Goal: Find specific page/section: Find specific page/section

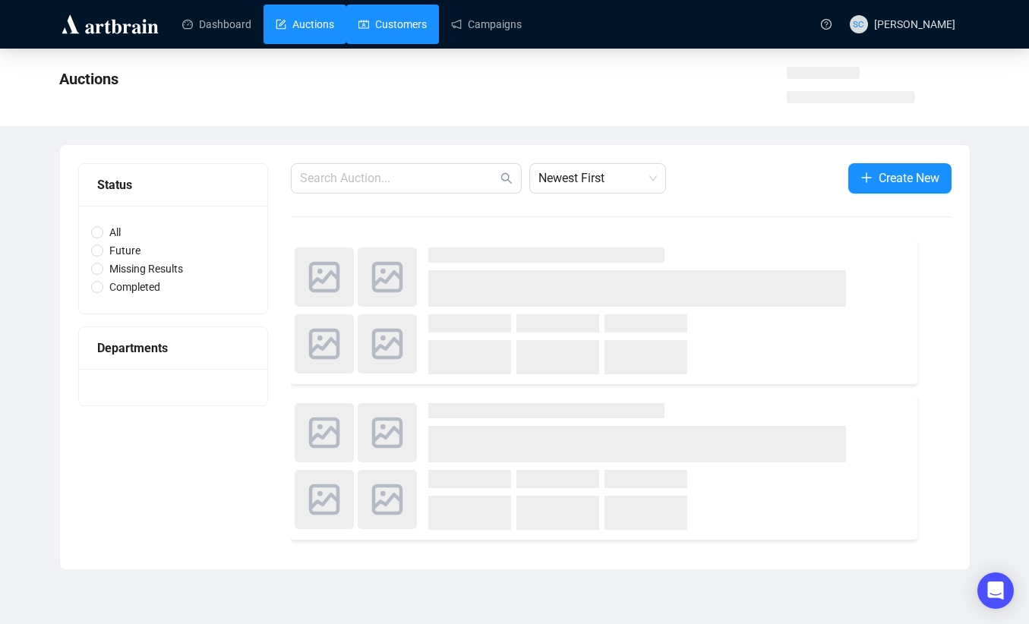
click at [362, 29] on link "Customers" at bounding box center [392, 24] width 68 height 39
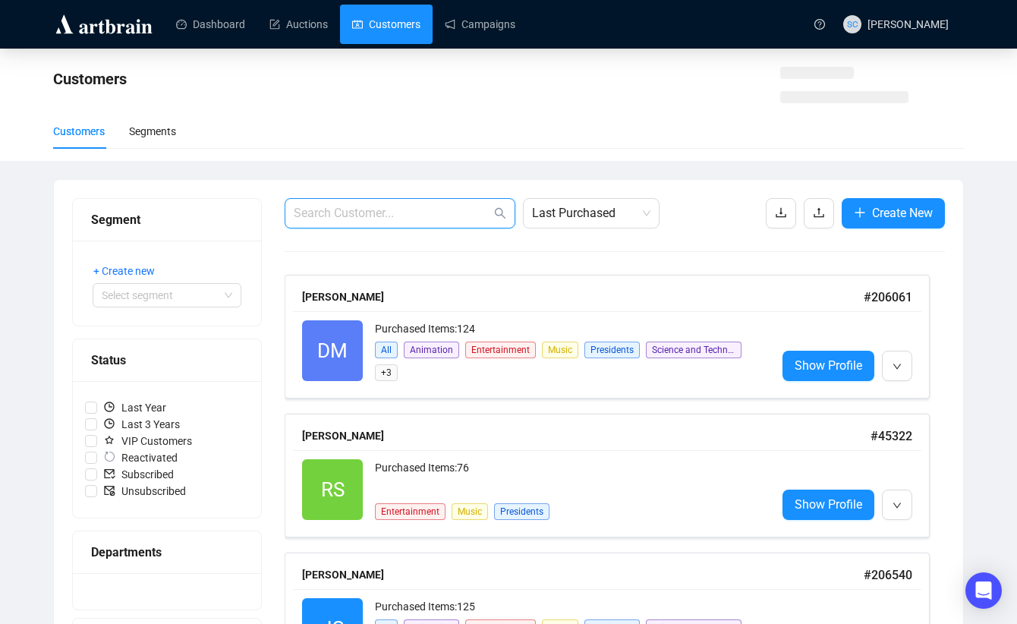
click at [304, 213] on input "text" at bounding box center [392, 213] width 197 height 18
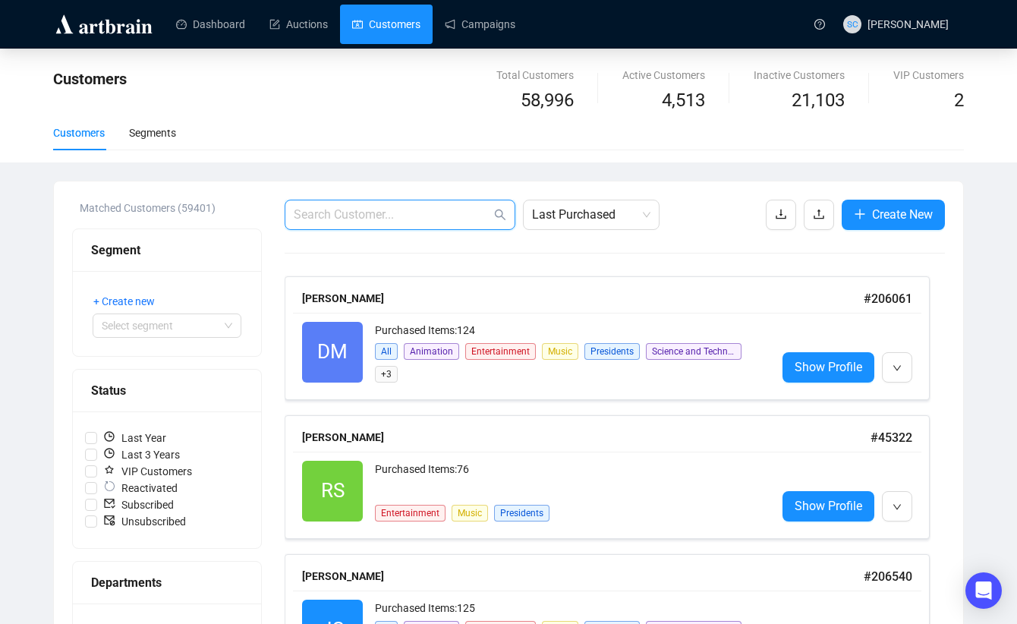
type input "S"
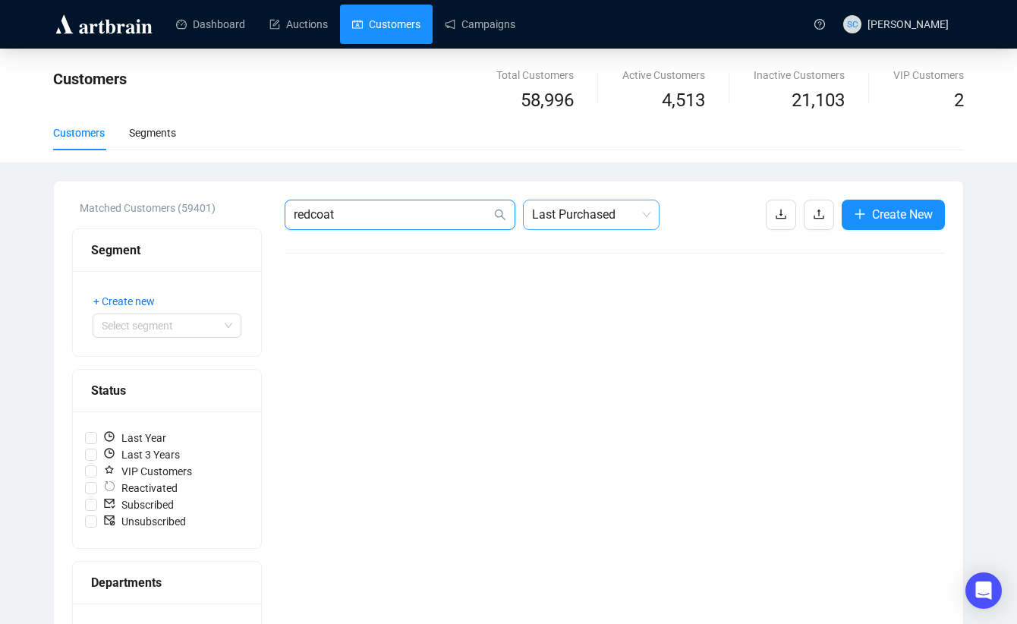
click at [607, 216] on span "Last Purchased" at bounding box center [591, 214] width 118 height 29
type input "redcoat"
drag, startPoint x: 402, startPoint y: 222, endPoint x: 284, endPoint y: 210, distance: 119.1
click at [285, 210] on span "redcoat" at bounding box center [400, 215] width 231 height 30
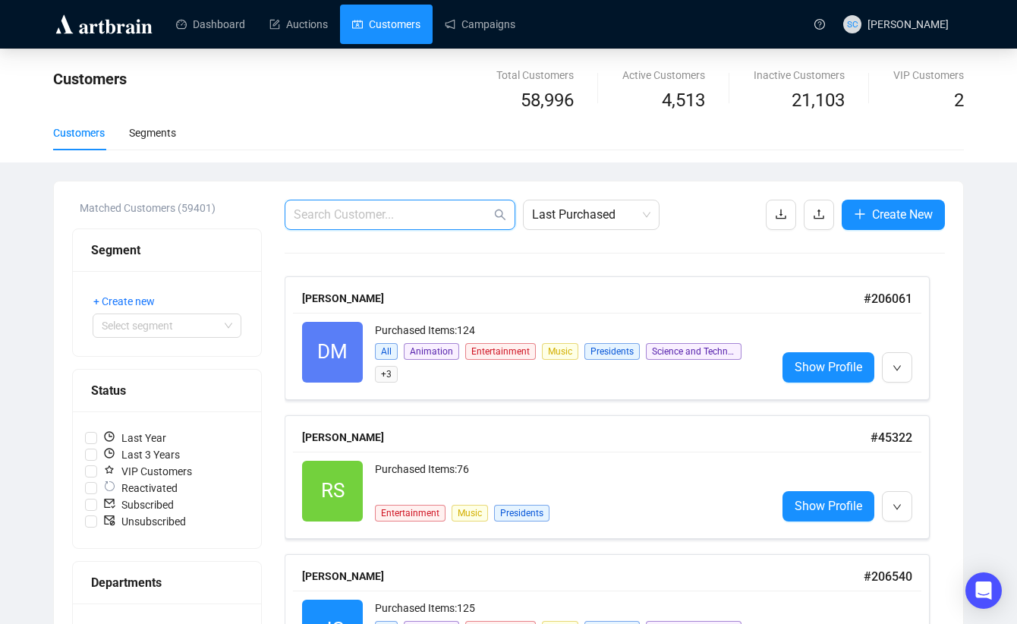
click at [484, 213] on input "text" at bounding box center [392, 215] width 197 height 18
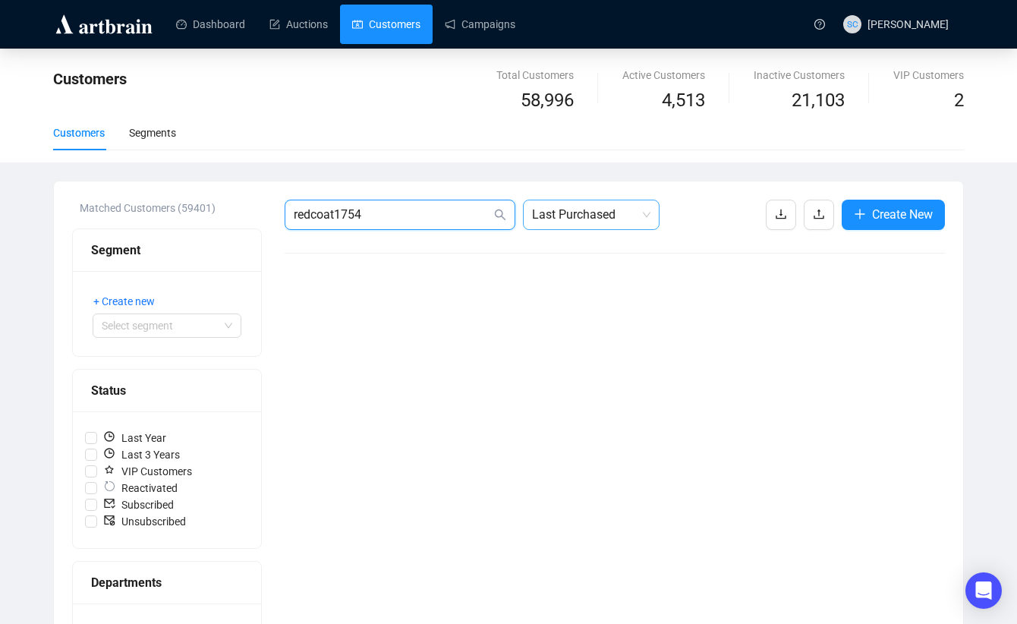
click at [597, 210] on span "Last Purchased" at bounding box center [591, 214] width 118 height 29
click at [363, 204] on span "redcoat1754" at bounding box center [400, 215] width 231 height 30
click at [377, 213] on input "redcoat1754" at bounding box center [392, 215] width 197 height 18
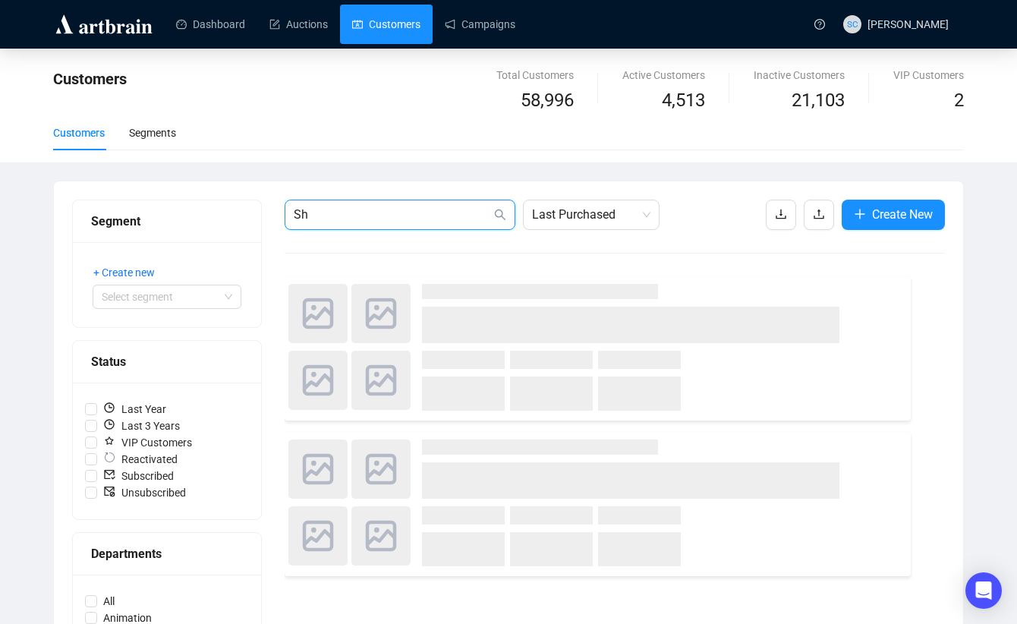
type input "S"
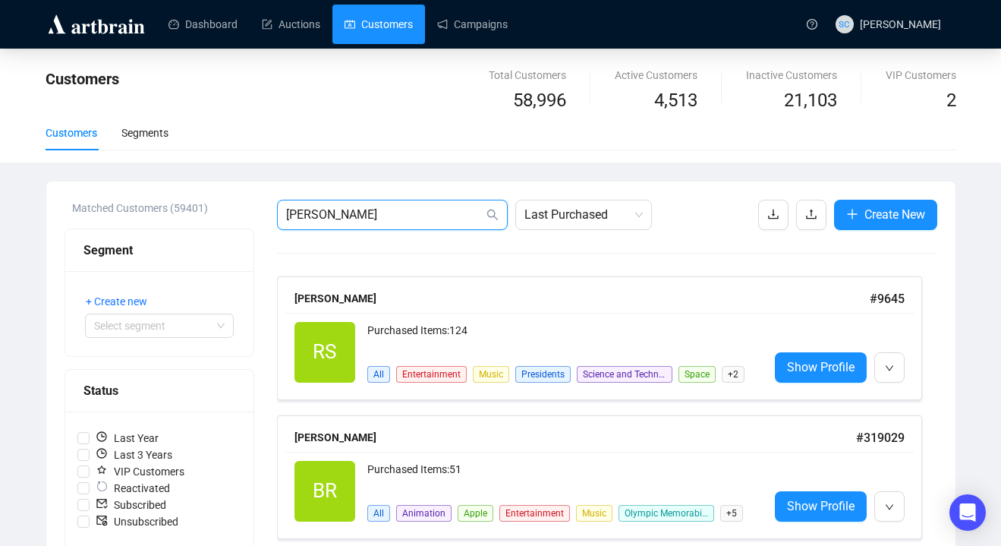
drag, startPoint x: 329, startPoint y: 213, endPoint x: 233, endPoint y: 210, distance: 96.5
paste input "335903"
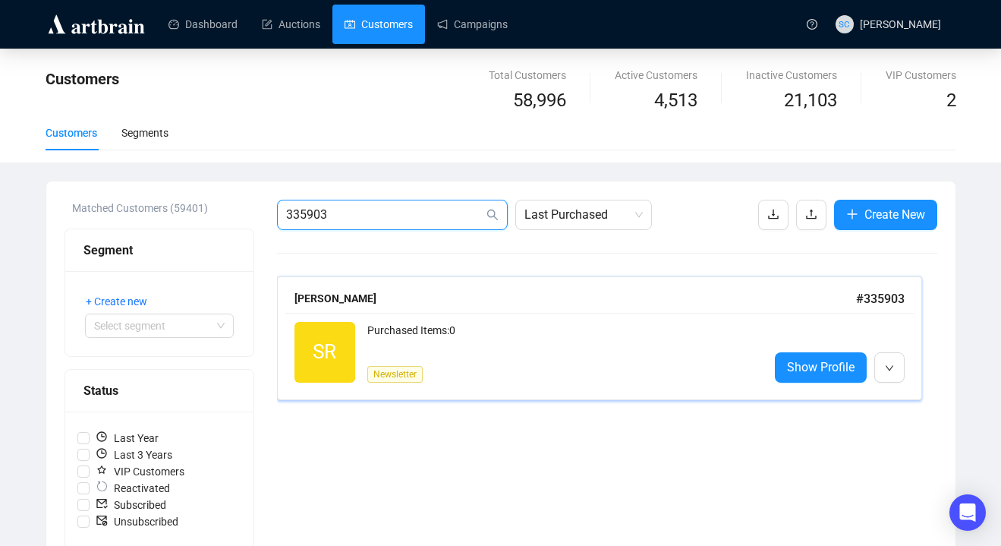
type input "335903"
click at [589, 360] on div "Purchased Items: 0 Newsletter" at bounding box center [561, 352] width 389 height 61
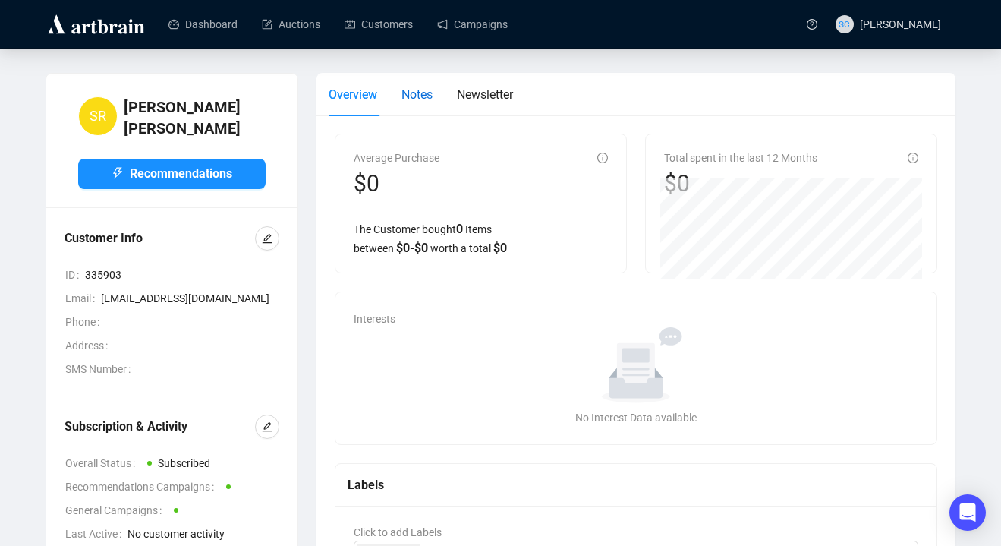
click at [404, 93] on span "Notes" at bounding box center [417, 94] width 31 height 14
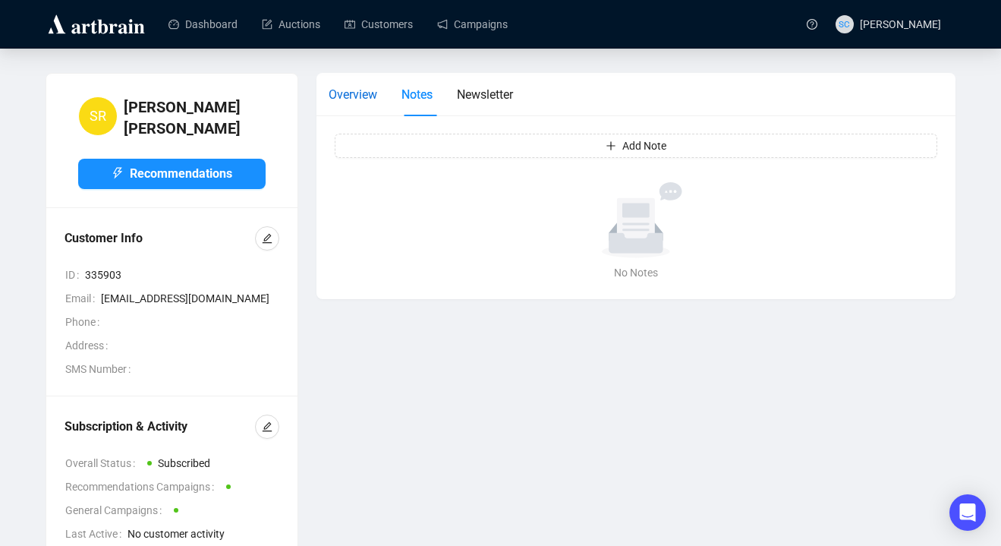
click at [342, 99] on span "Overview" at bounding box center [353, 94] width 49 height 14
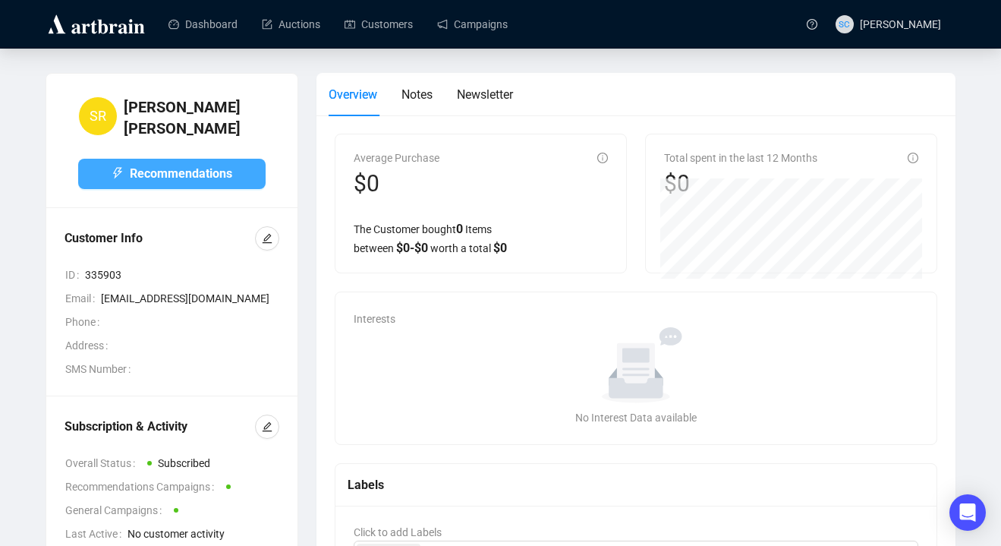
click at [200, 164] on span "Recommendations" at bounding box center [181, 173] width 102 height 19
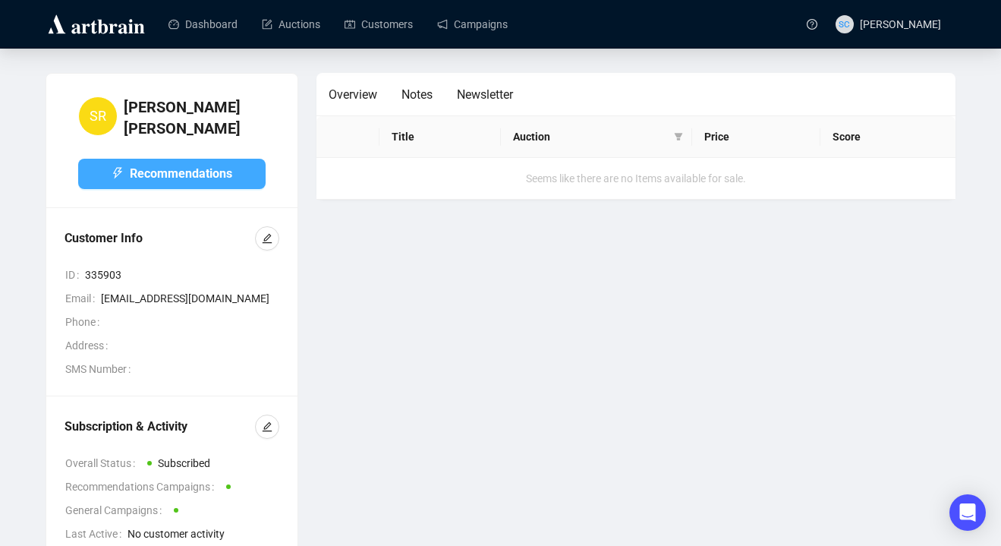
click at [230, 164] on span "Recommendations" at bounding box center [181, 173] width 102 height 19
click at [474, 95] on span "Newsletter" at bounding box center [485, 94] width 56 height 14
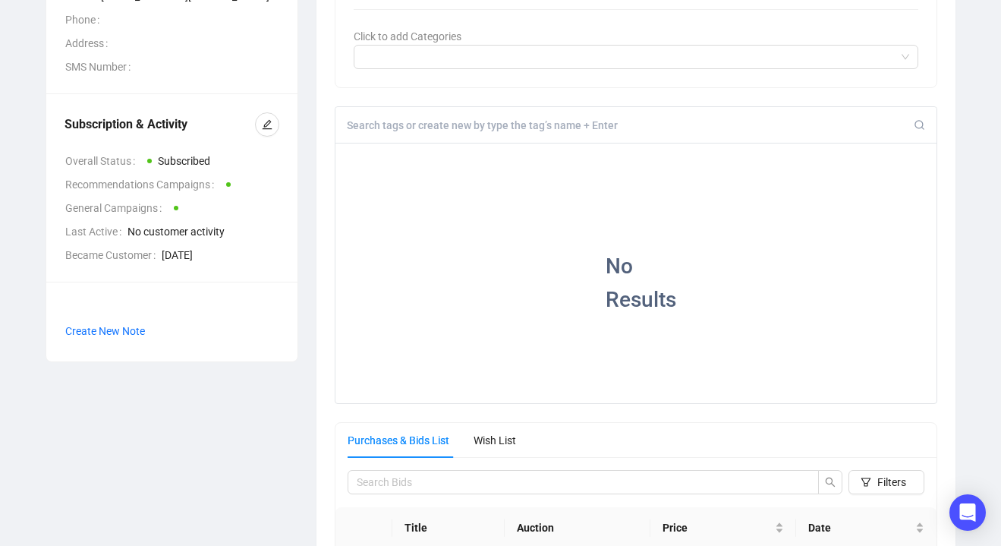
scroll to position [224, 0]
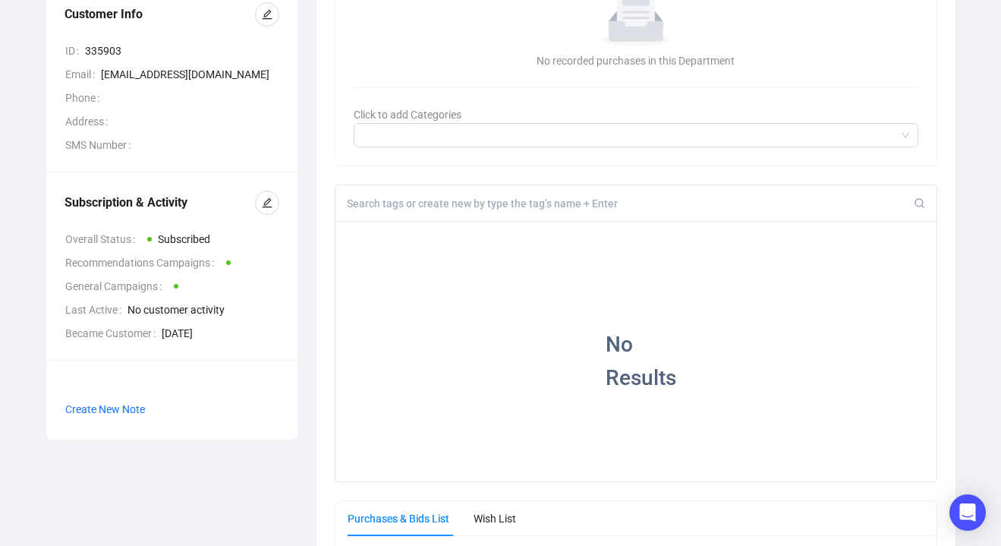
click at [449, 204] on input at bounding box center [631, 204] width 568 height 14
paste input "[DEMOGRAPHIC_DATA] General [PERSON_NAME] and General [PERSON_NAME]"
drag, startPoint x: 505, startPoint y: 203, endPoint x: 476, endPoint y: 203, distance: 28.9
click at [476, 203] on input "[DEMOGRAPHIC_DATA] General [PERSON_NAME] and General [PERSON_NAME]" at bounding box center [631, 204] width 568 height 14
click at [619, 203] on input "[DEMOGRAPHIC_DATA] General CornwallisGeneral [PERSON_NAME]" at bounding box center [631, 204] width 568 height 14
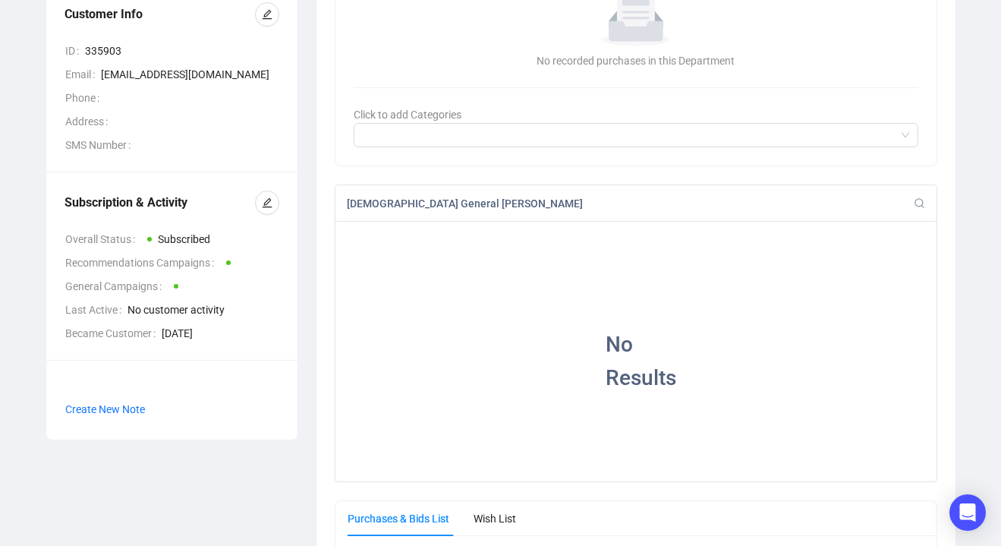
type input "[DEMOGRAPHIC_DATA] General [PERSON_NAME]"
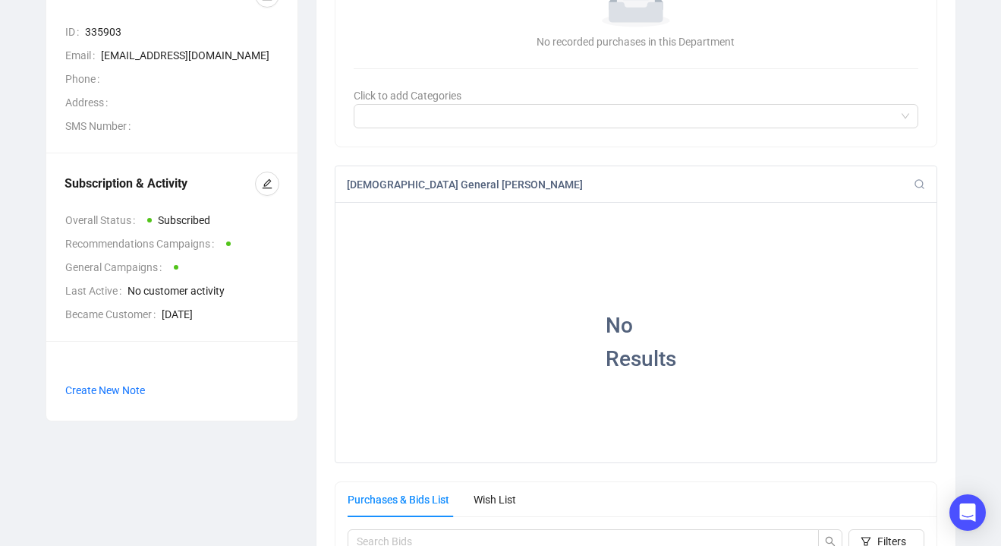
scroll to position [253, 0]
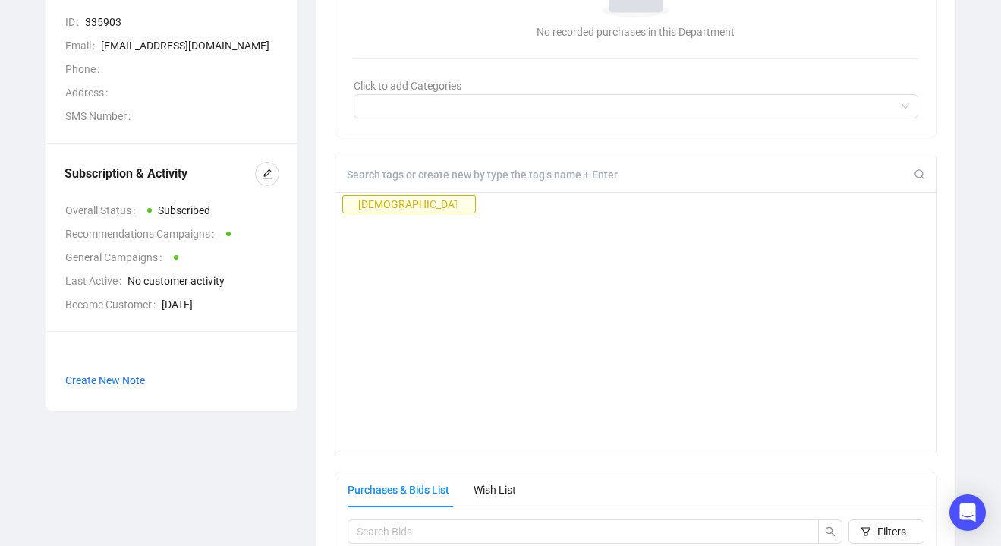
click at [563, 221] on div "[DEMOGRAPHIC_DATA] General [PERSON_NAME]" at bounding box center [636, 305] width 603 height 298
click at [484, 181] on input at bounding box center [631, 175] width 568 height 14
paste input "General [PERSON_NAME]"
type input "General [PERSON_NAME]"
click at [501, 317] on div "[DEMOGRAPHIC_DATA] General [PERSON_NAME] General [PERSON_NAME]" at bounding box center [636, 305] width 603 height 298
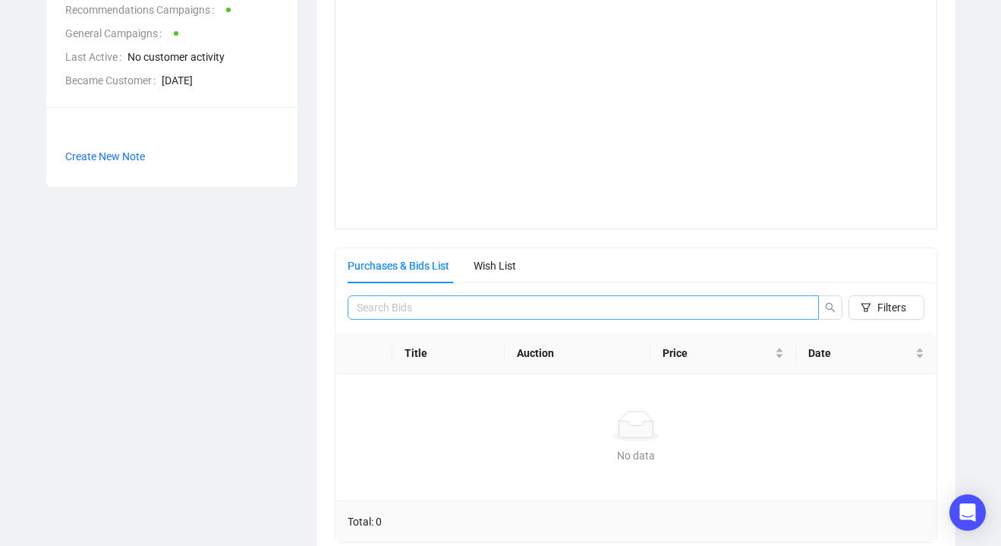
scroll to position [496, 0]
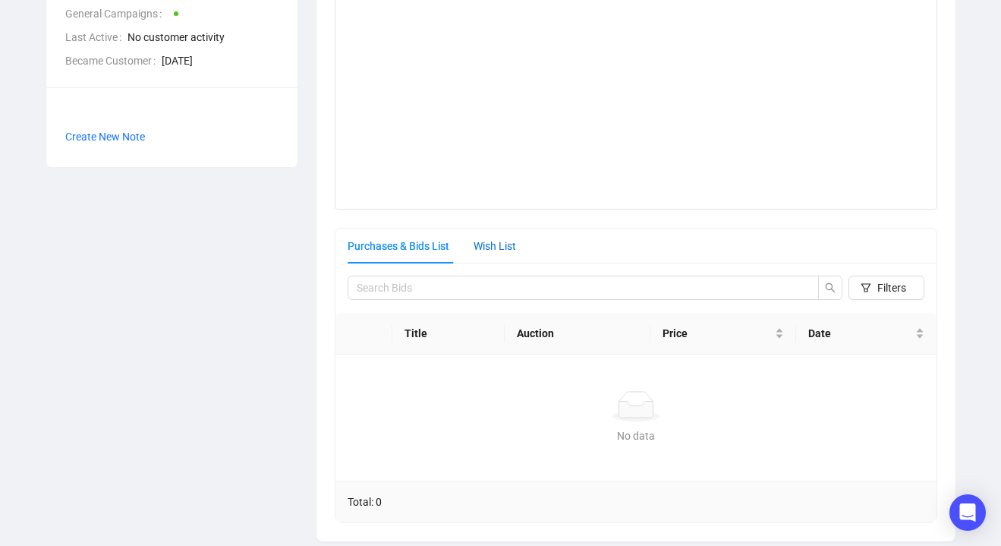
click at [500, 248] on div "Wish List" at bounding box center [495, 246] width 43 height 17
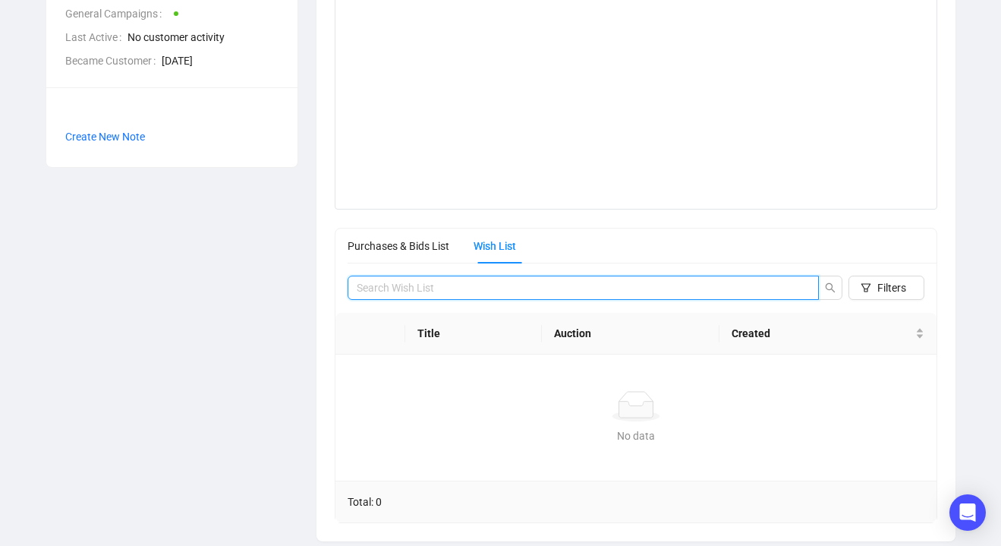
click at [483, 287] on input "search" at bounding box center [578, 287] width 442 height 17
paste input "General [PERSON_NAME]"
type input "General [PERSON_NAME]"
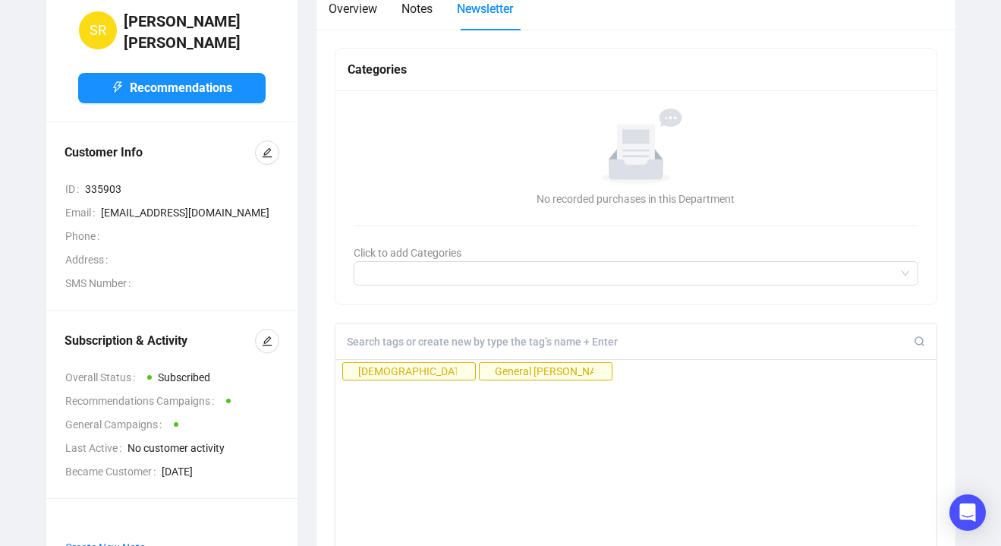
scroll to position [66, 0]
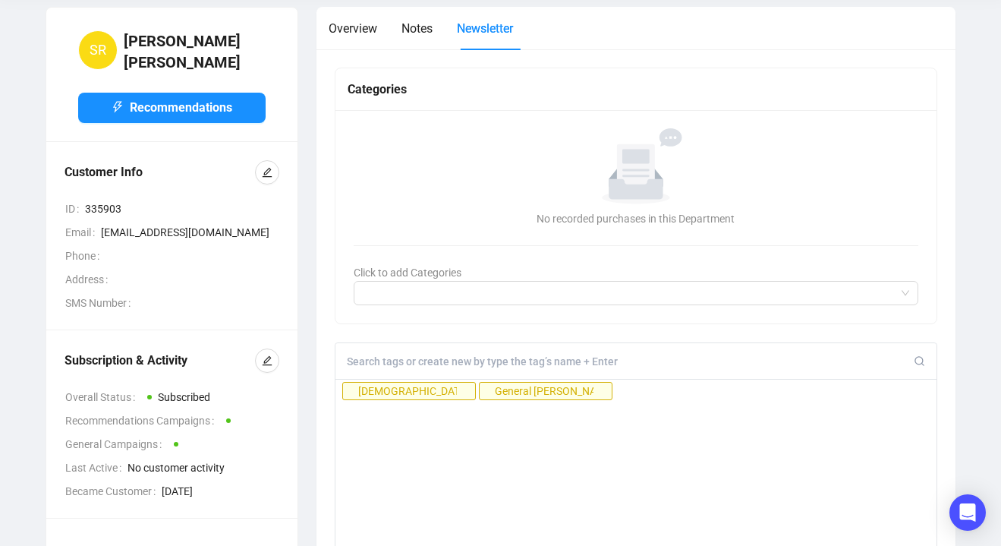
click at [106, 200] on span "335903" at bounding box center [182, 208] width 194 height 17
copy span "335903"
